Goal: Information Seeking & Learning: Learn about a topic

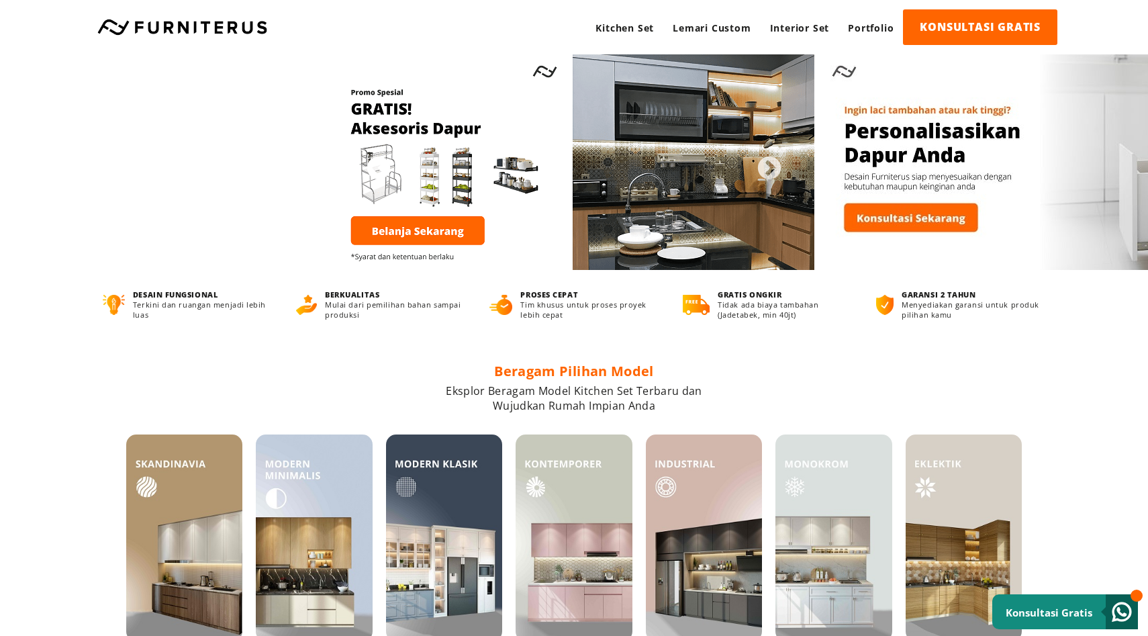
click at [379, 166] on button "Previous" at bounding box center [371, 162] width 13 height 13
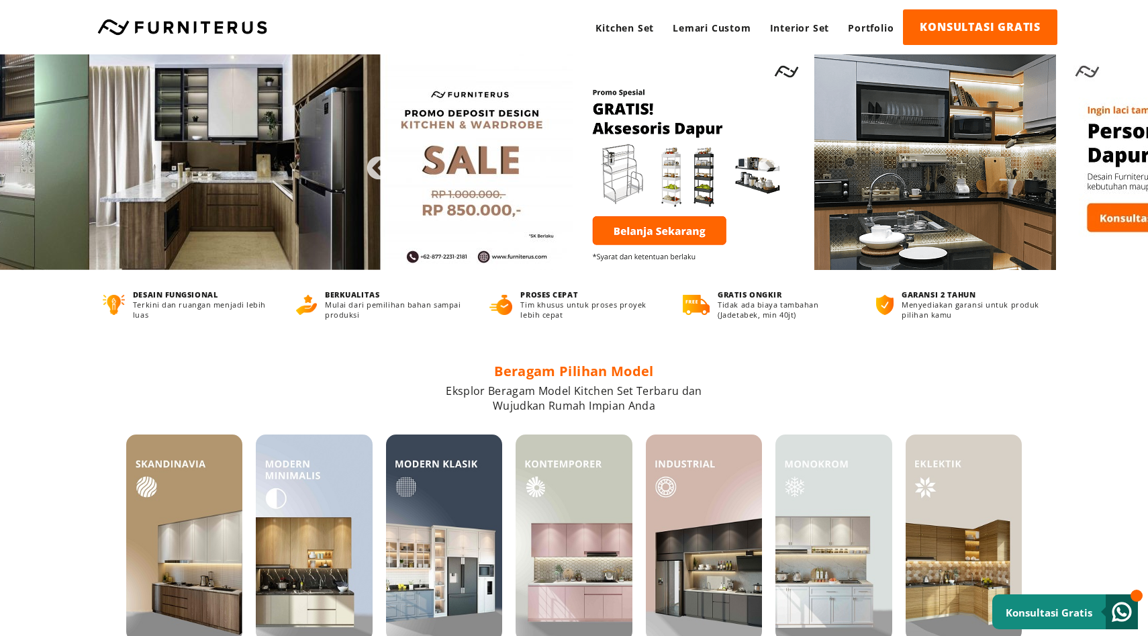
click at [572, 159] on img at bounding box center [813, 161] width 483 height 215
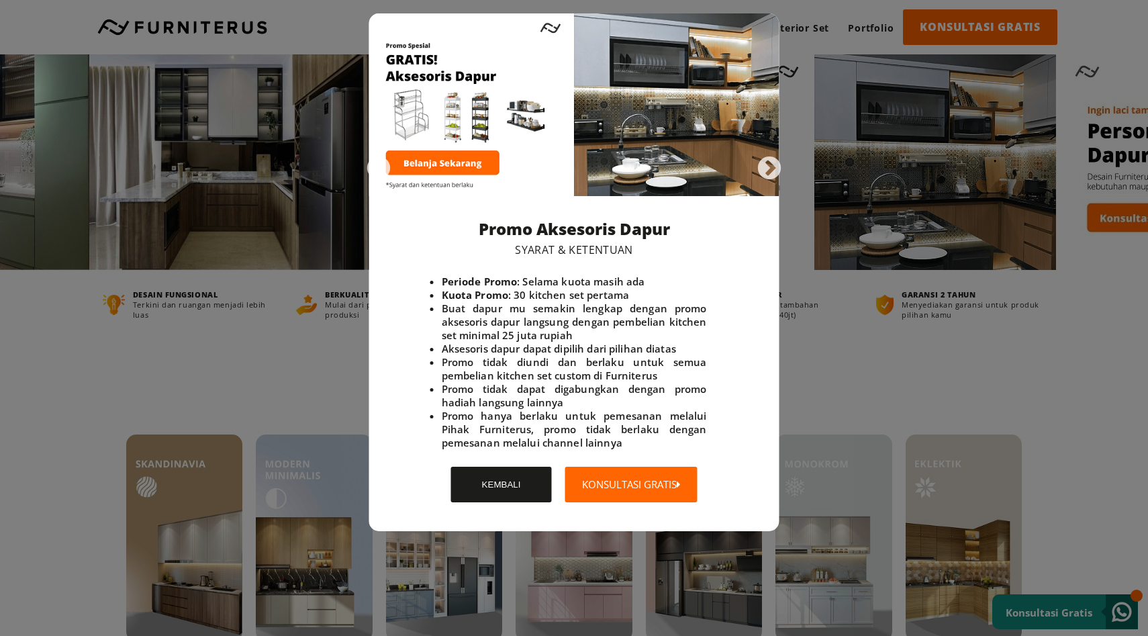
click at [486, 477] on button "KEMBALI" at bounding box center [501, 484] width 101 height 36
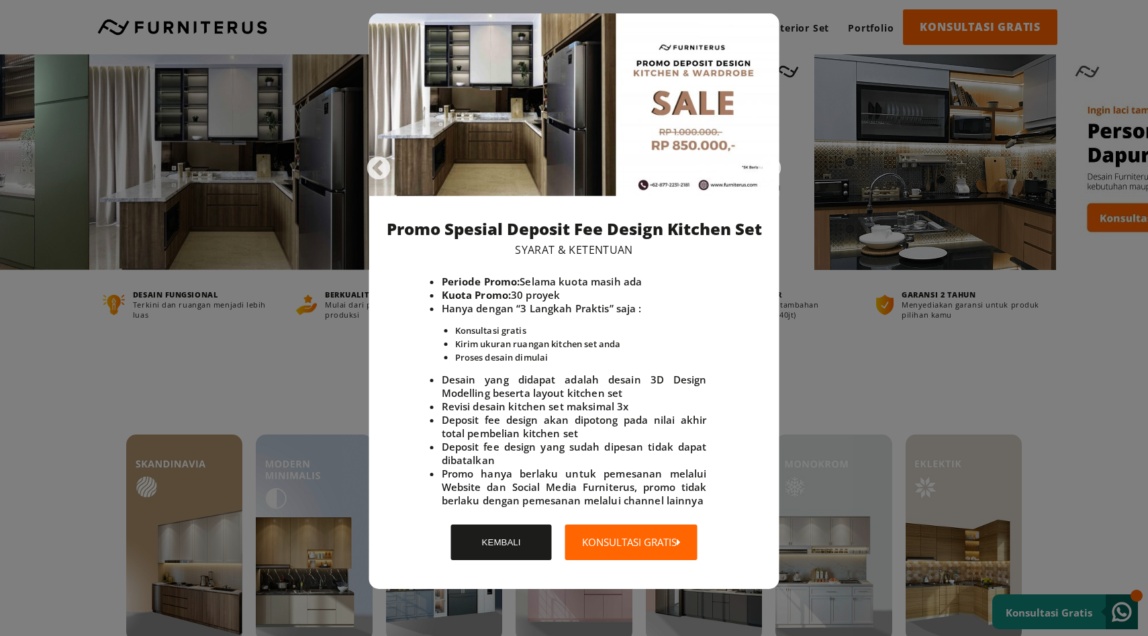
click at [938, 229] on div at bounding box center [574, 318] width 1148 height 636
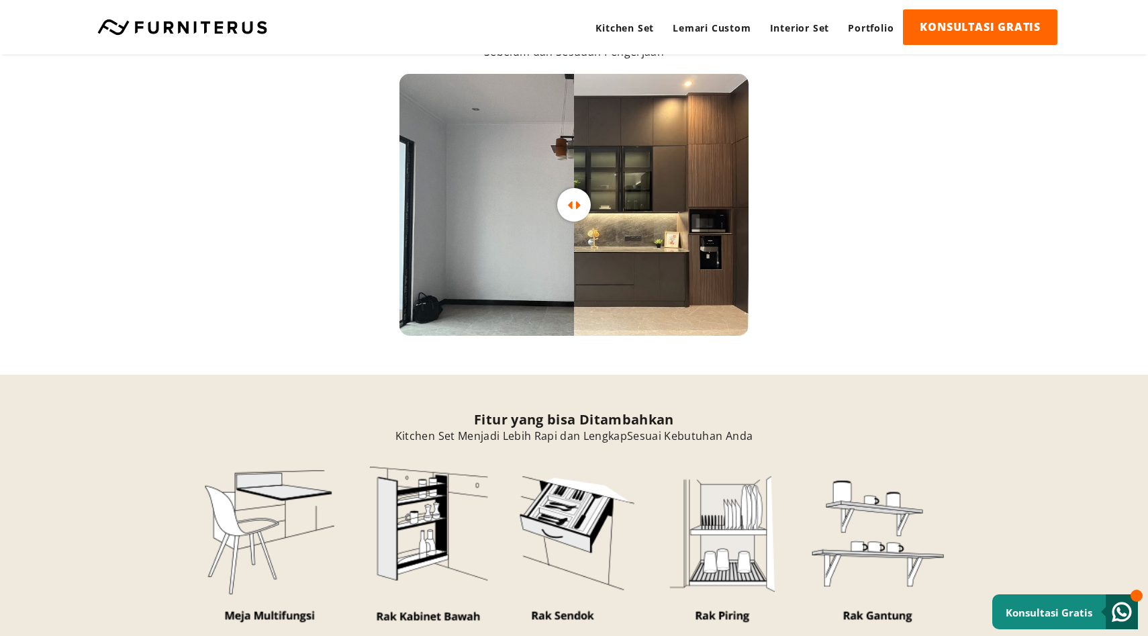
scroll to position [3331, 0]
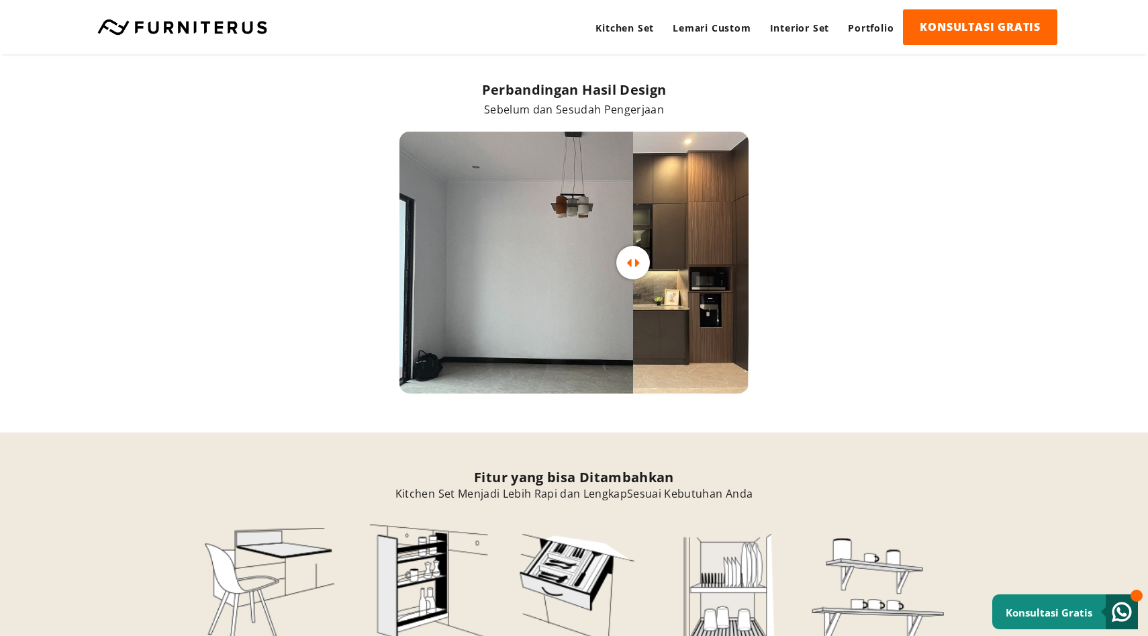
drag, startPoint x: 579, startPoint y: 268, endPoint x: 653, endPoint y: 285, distance: 76.4
click at [654, 285] on div at bounding box center [573, 263] width 349 height 262
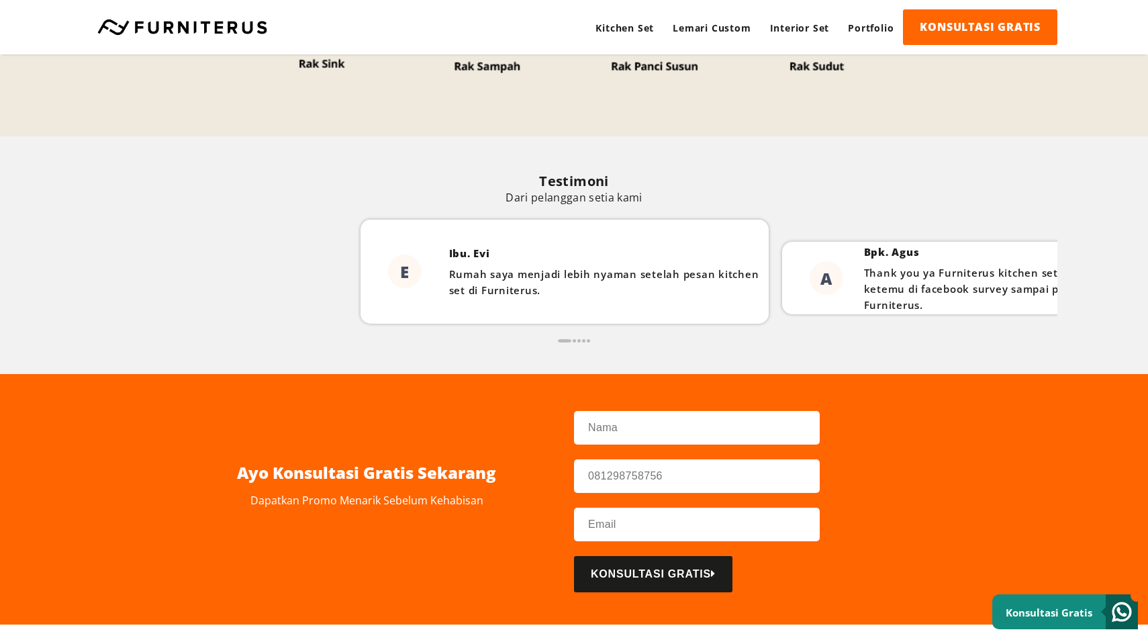
scroll to position [4113, 0]
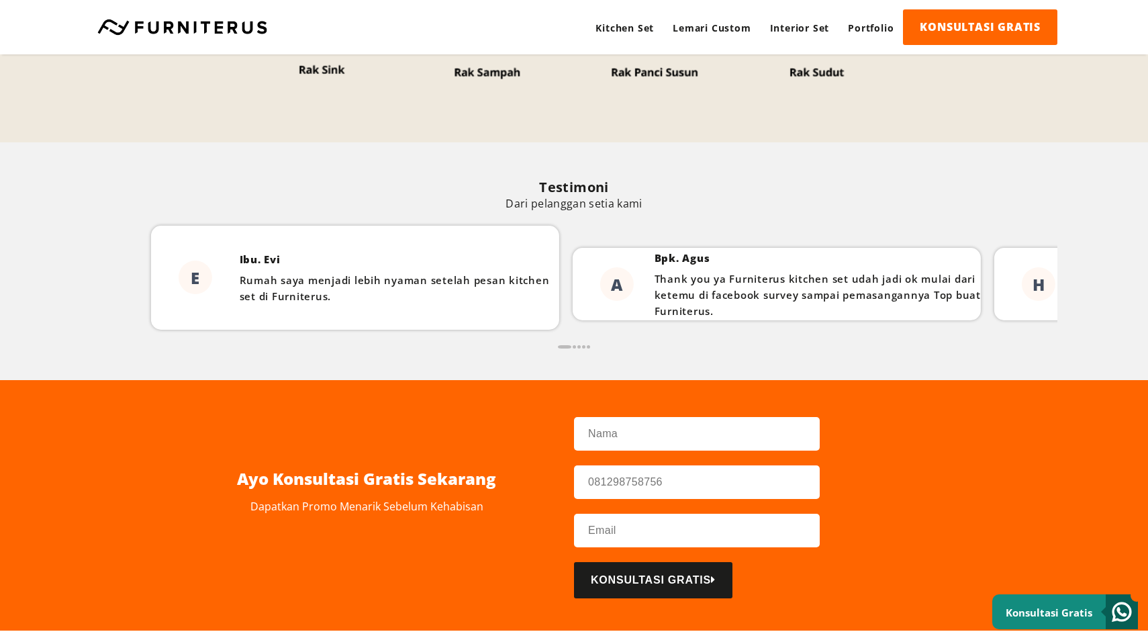
click at [654, 303] on p "Thank you ya Furniterus kitchen set udah jadi ok mulai dari ketemu di facebook …" at bounding box center [817, 294] width 326 height 48
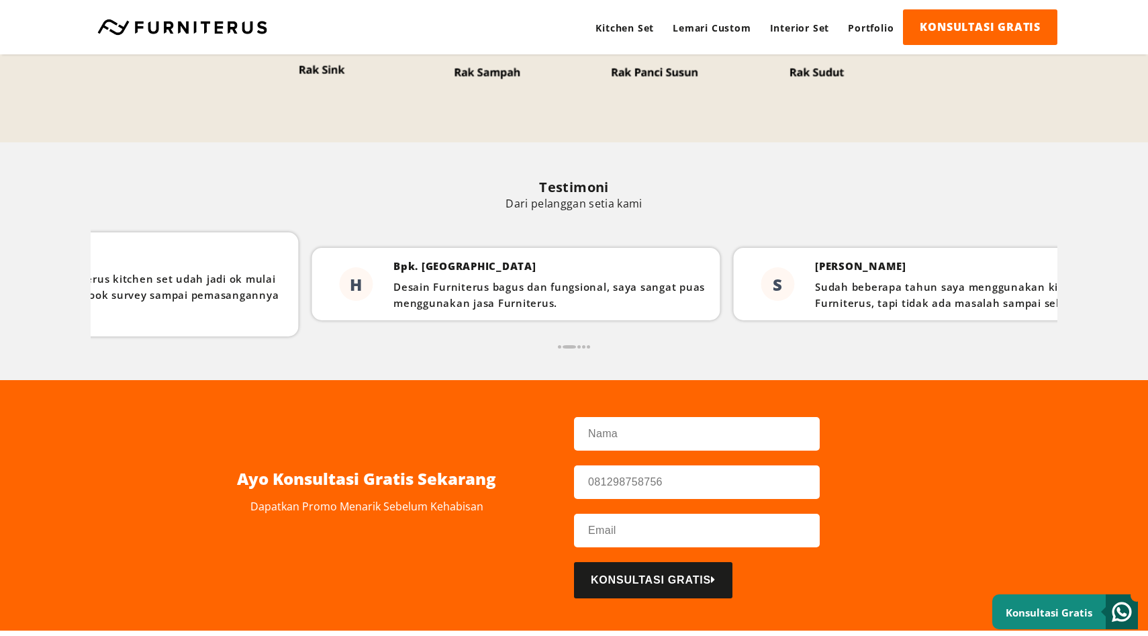
click at [233, 284] on p "Thank you ya Furniterus kitchen set udah jadi ok mulai dari ketemu di facebook …" at bounding box center [135, 294] width 313 height 48
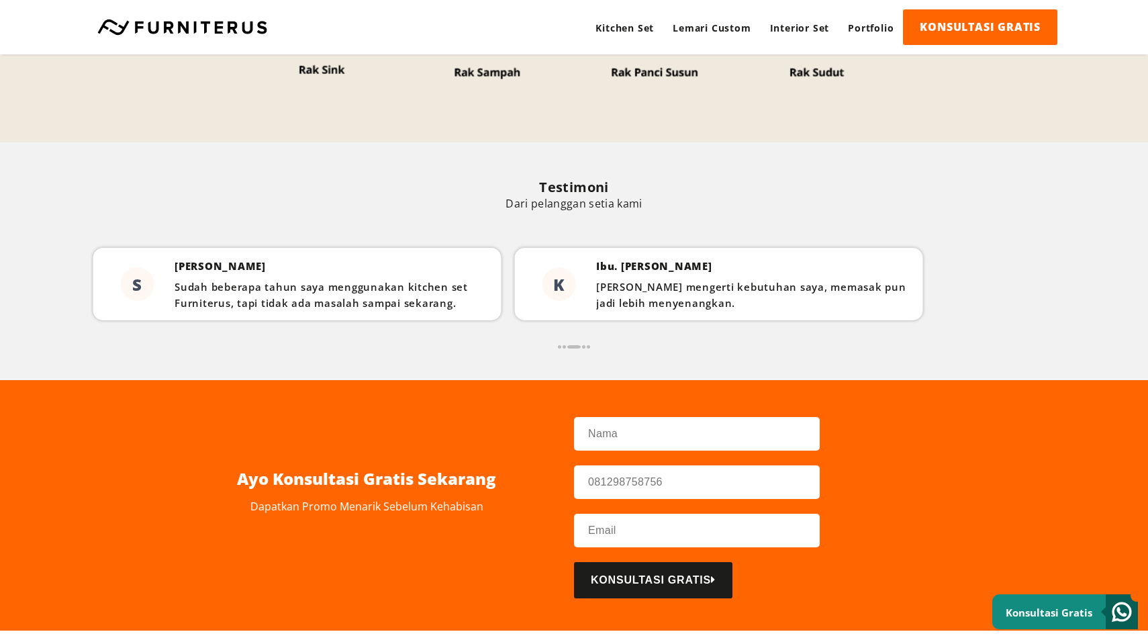
click at [160, 240] on div "S [PERSON_NAME] beberapa tahun saya menggunakan kitchen set Furniterus, tapi ti…" at bounding box center [297, 284] width 408 height 104
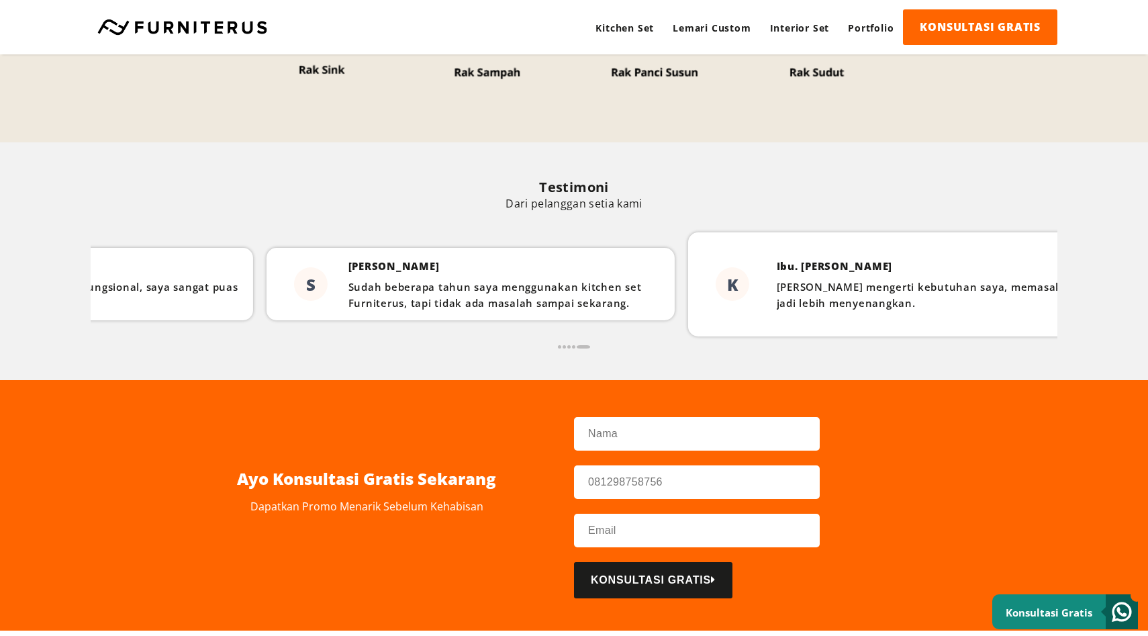
click at [1147, 194] on div "Testimoni Dari pelanggan setia kami E Ibu. Evi Rumah saya menjadi lebih nyaman …" at bounding box center [574, 261] width 1148 height 238
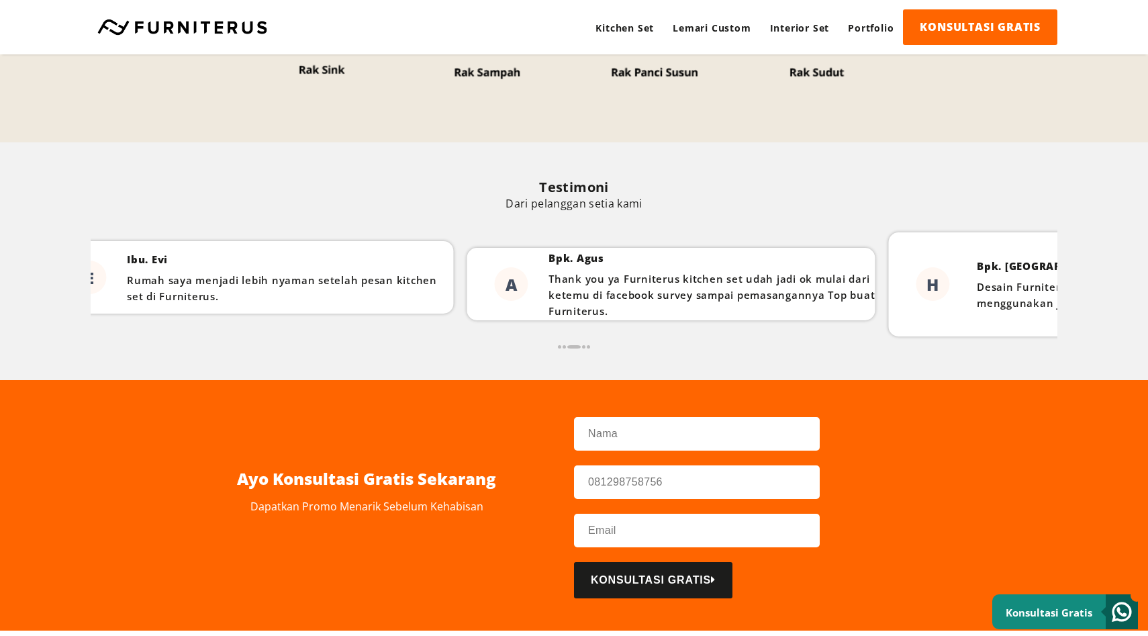
click at [1147, 258] on div "Testimoni Dari pelanggan setia kami E Ibu. Evi Rumah saya menjadi lebih nyaman …" at bounding box center [574, 261] width 1148 height 238
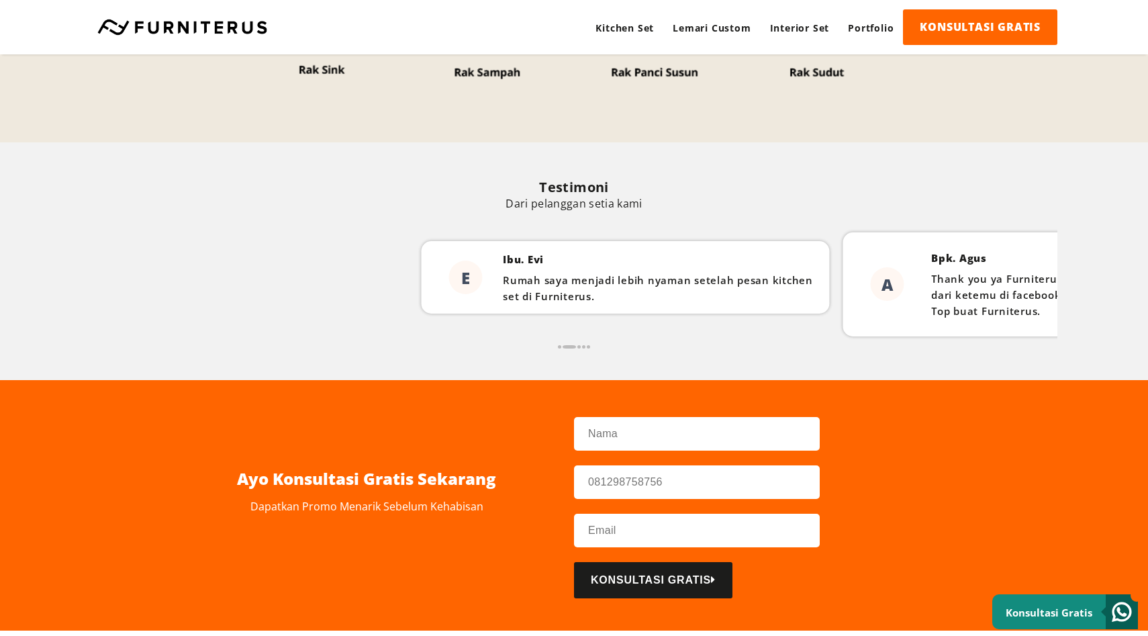
click at [1147, 275] on div "Testimoni Dari pelanggan setia kami E Ibu. Evi Rumah saya menjadi lebih nyaman …" at bounding box center [574, 261] width 1148 height 238
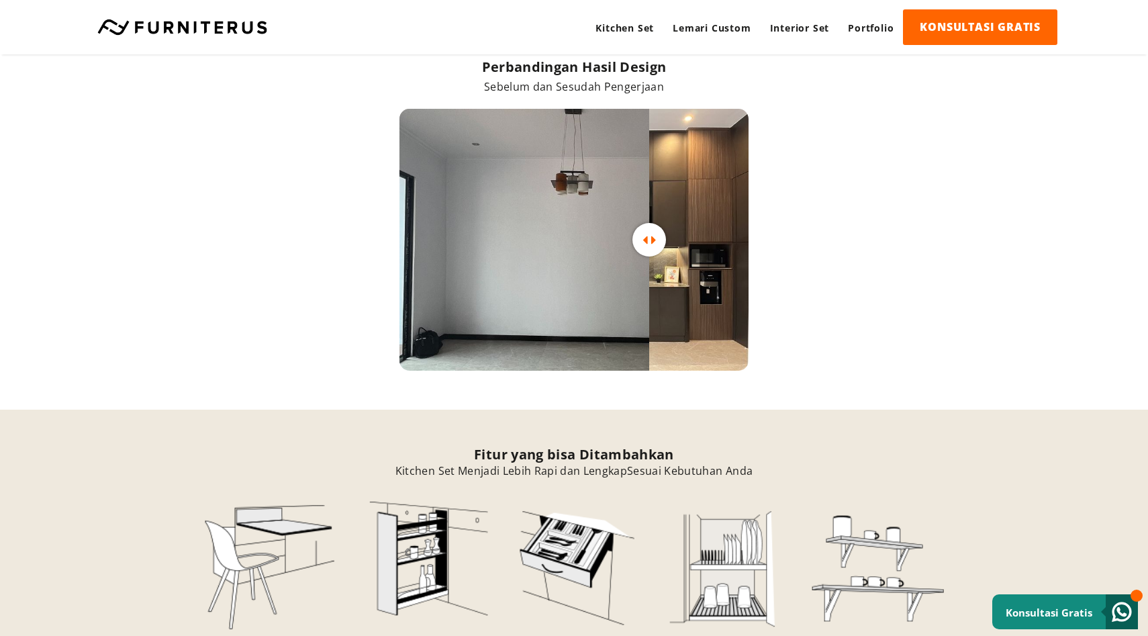
scroll to position [3356, 0]
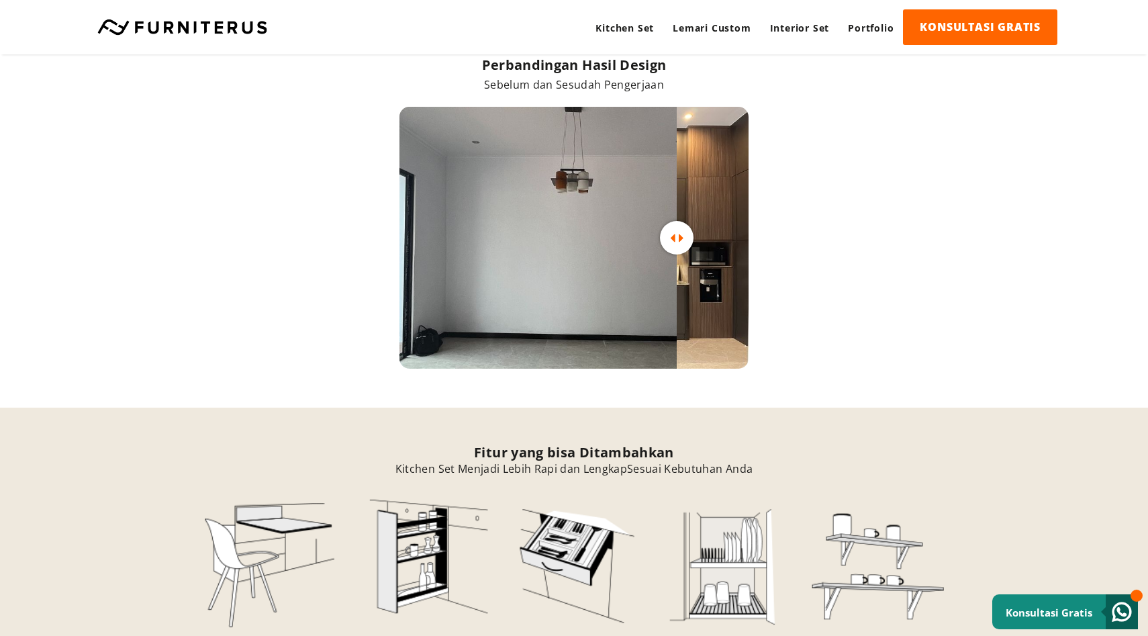
drag, startPoint x: 653, startPoint y: 238, endPoint x: 700, endPoint y: 292, distance: 71.3
click at [701, 292] on div at bounding box center [573, 238] width 349 height 262
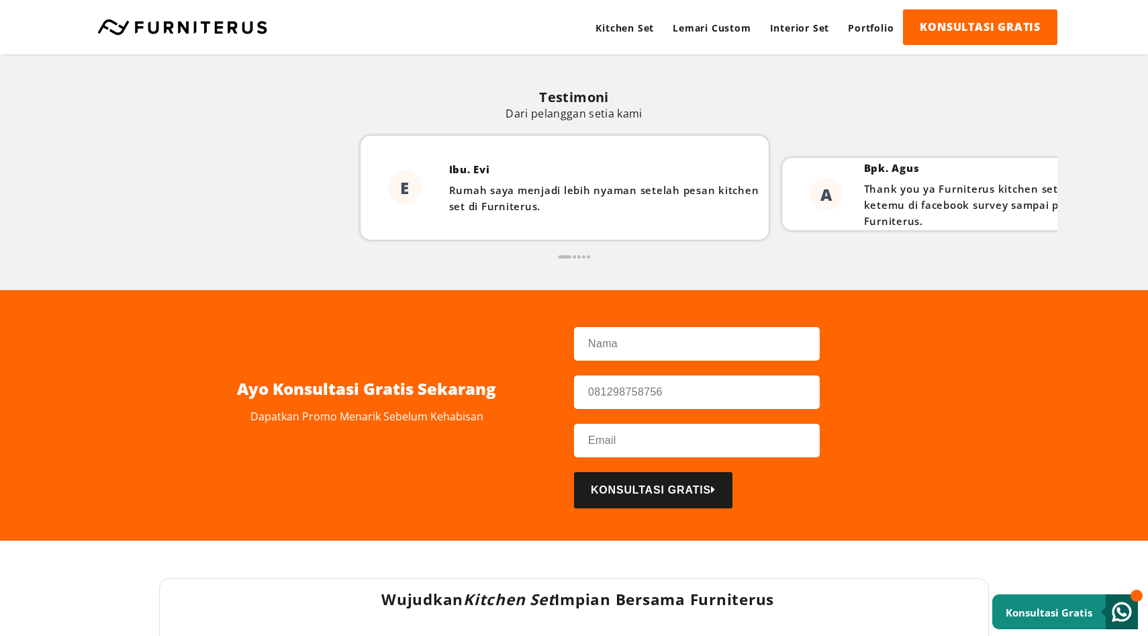
scroll to position [4219, 0]
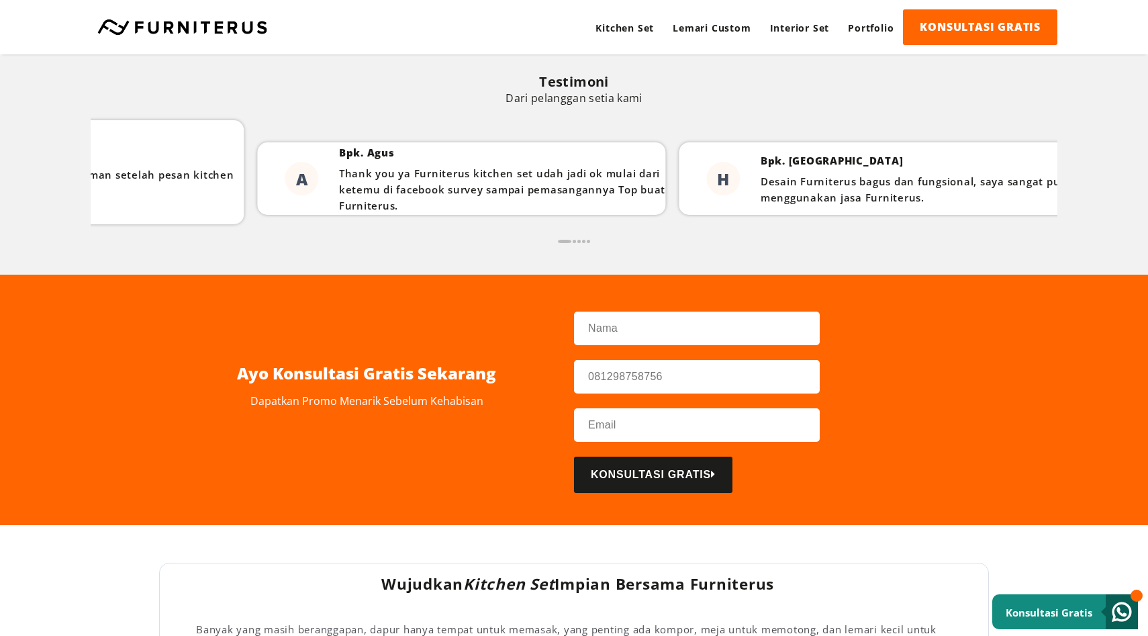
click at [257, 223] on div "A Bpk. [PERSON_NAME] you ya Furniterus kitchen set udah jadi ok mulai dari kete…" at bounding box center [461, 179] width 408 height 104
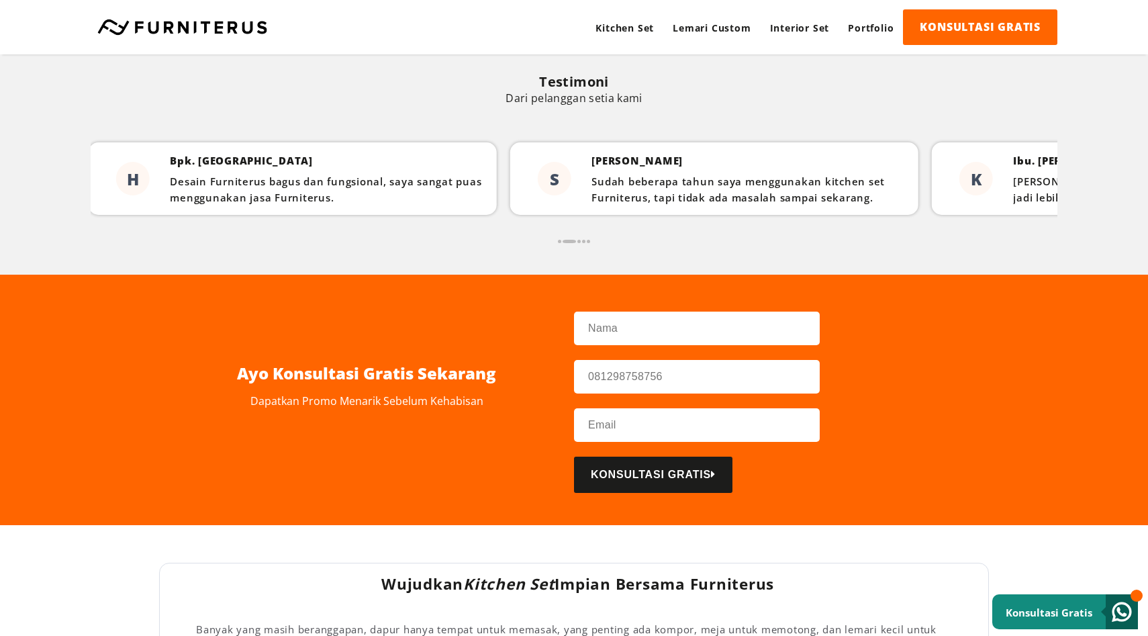
click at [0, 222] on div "Testimoni Dari pelanggan setia kami E Ibu. Evi Rumah saya menjadi lebih nyaman …" at bounding box center [574, 156] width 1148 height 238
